Goal: Task Accomplishment & Management: Manage account settings

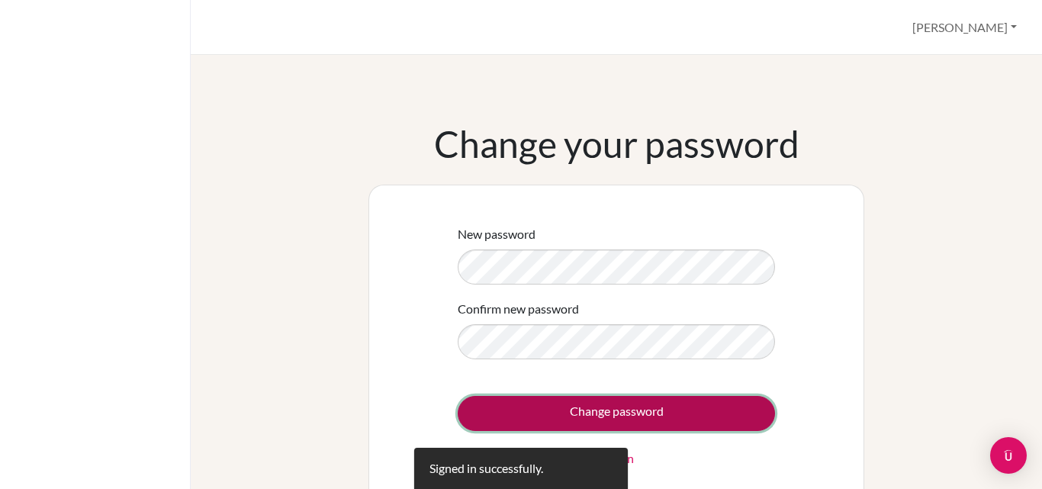
click at [482, 397] on input "Change password" at bounding box center [616, 413] width 317 height 35
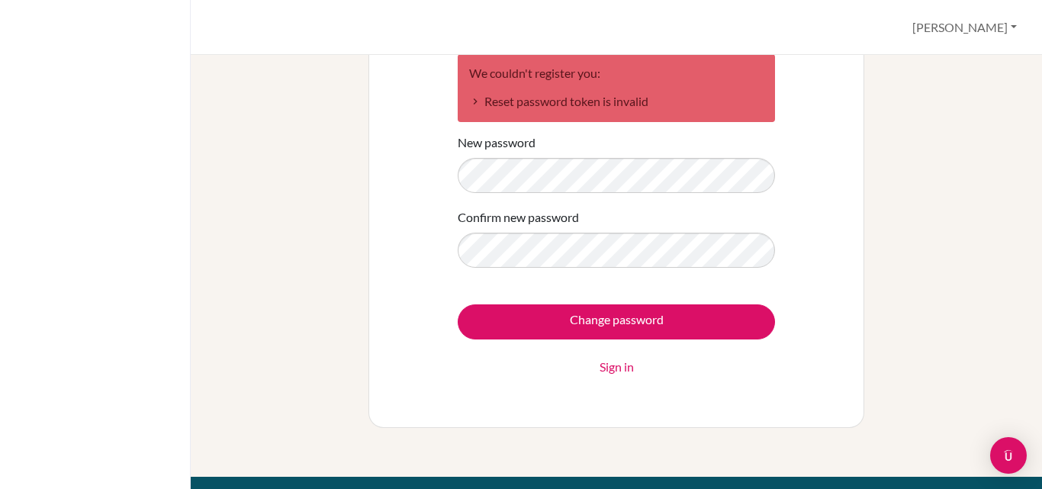
scroll to position [86, 0]
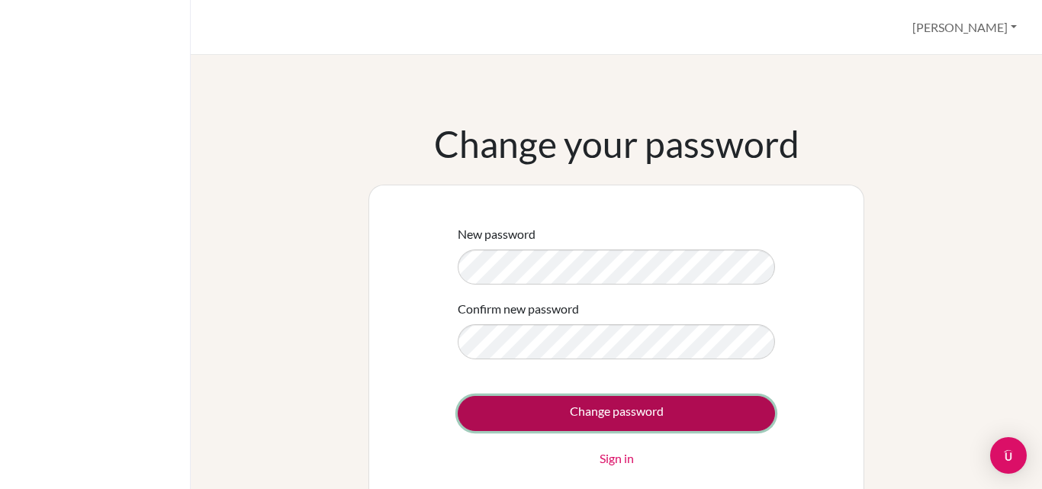
click at [487, 423] on input "Change password" at bounding box center [616, 413] width 317 height 35
